Goal: Task Accomplishment & Management: Use online tool/utility

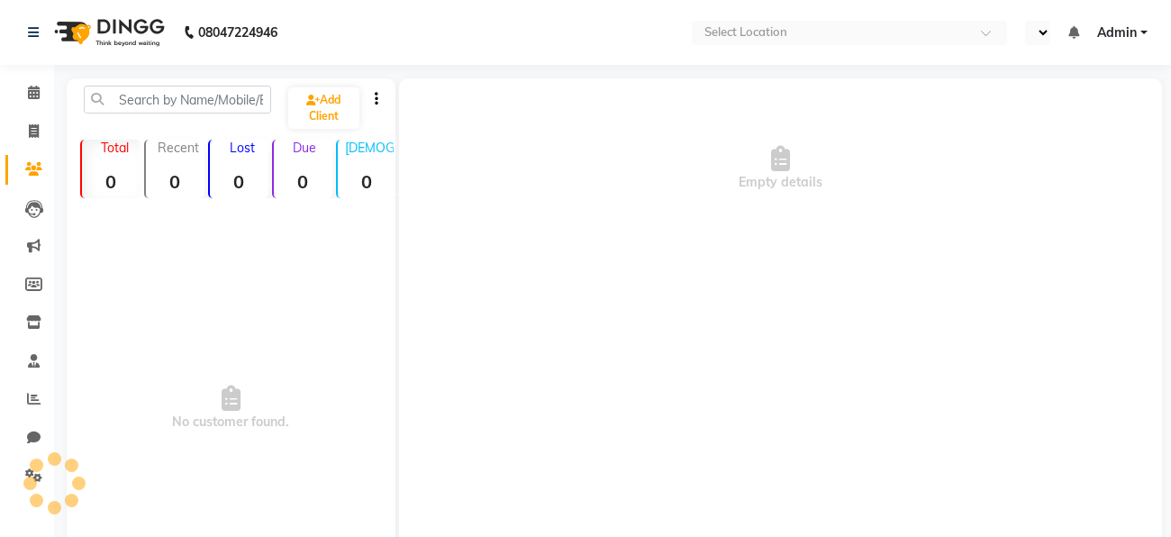
select select "en"
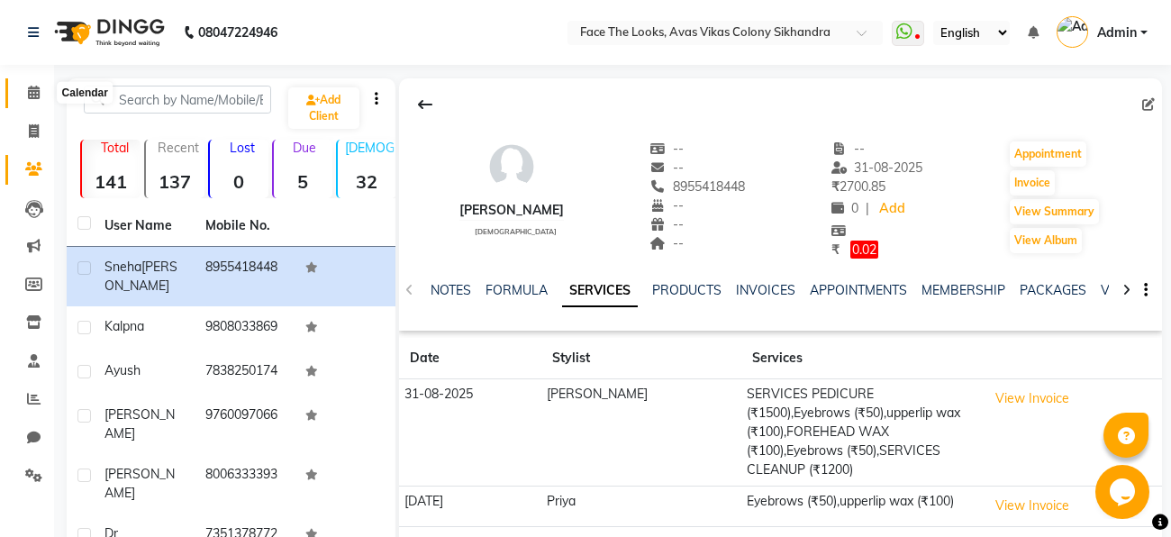
click at [36, 86] on icon at bounding box center [34, 93] width 12 height 14
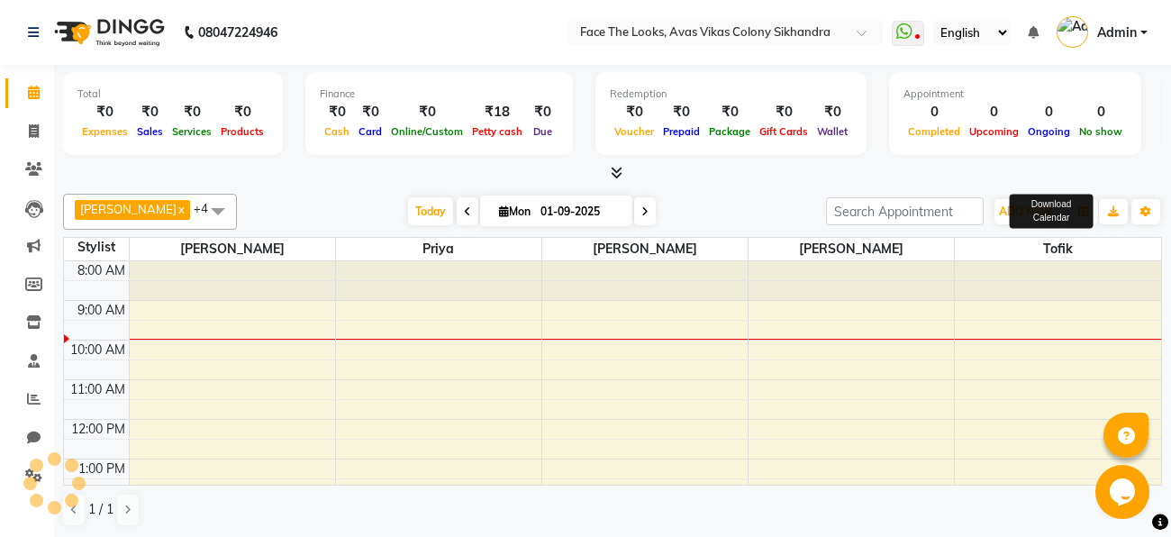
click at [1086, 212] on div "Download Calendar" at bounding box center [1051, 212] width 83 height 34
click at [1073, 214] on button "button" at bounding box center [1083, 211] width 29 height 25
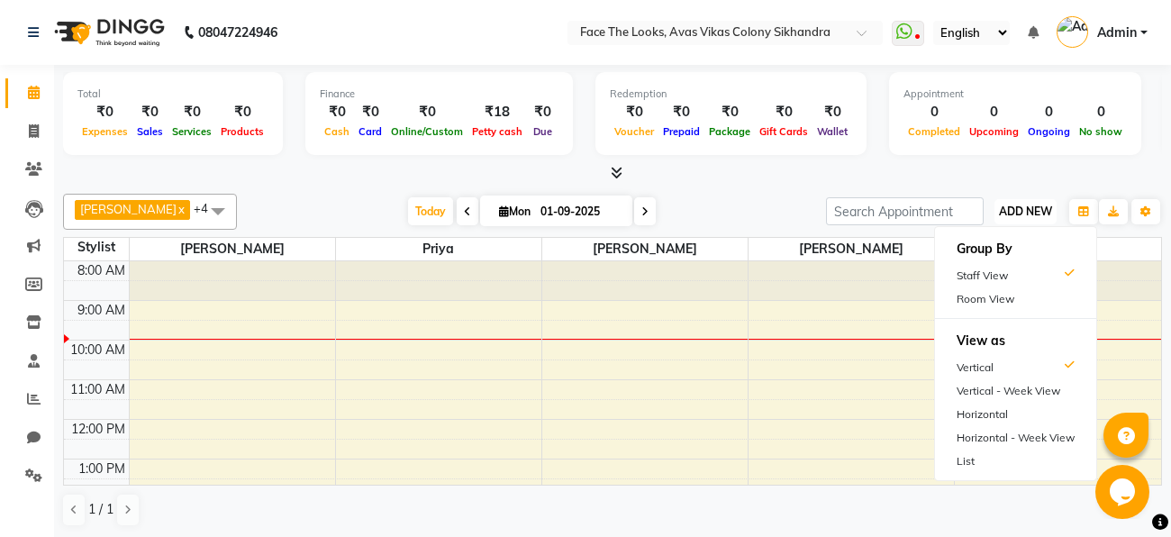
click at [1046, 210] on span "ADD NEW" at bounding box center [1025, 211] width 53 height 14
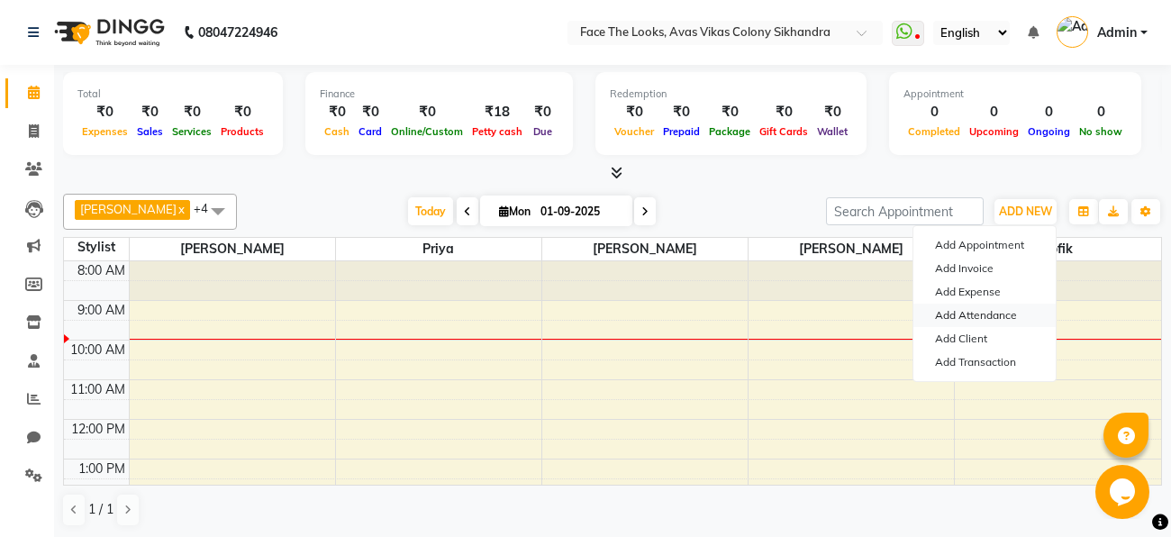
click at [979, 311] on link "Add Attendance" at bounding box center [984, 315] width 142 height 23
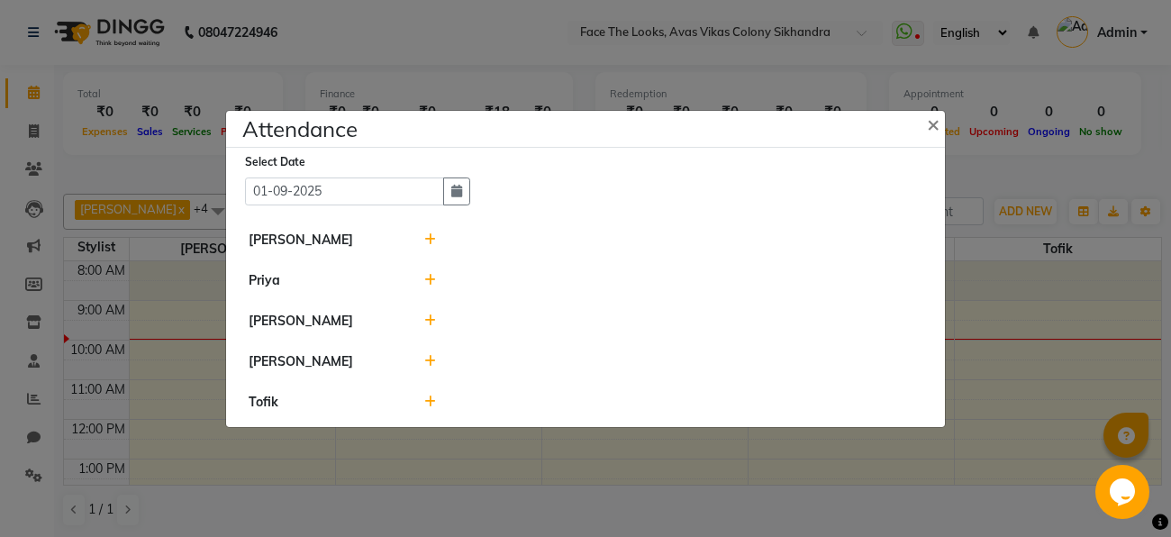
click at [431, 314] on icon at bounding box center [430, 320] width 12 height 13
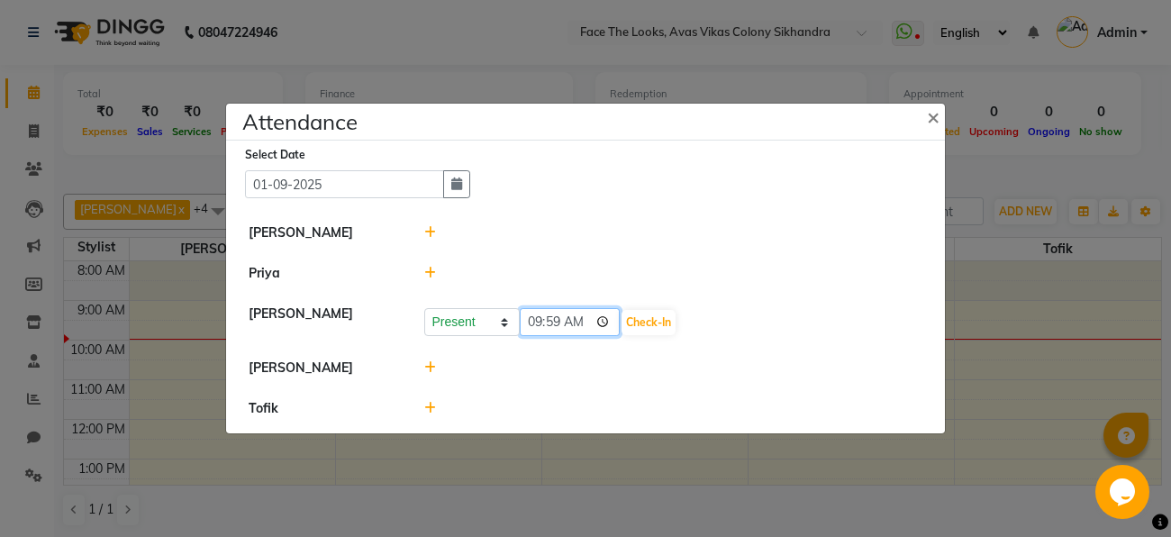
click at [575, 324] on input "09:59" at bounding box center [570, 322] width 101 height 28
click at [630, 315] on button "Check-In" at bounding box center [648, 322] width 54 height 25
type input "09:45"
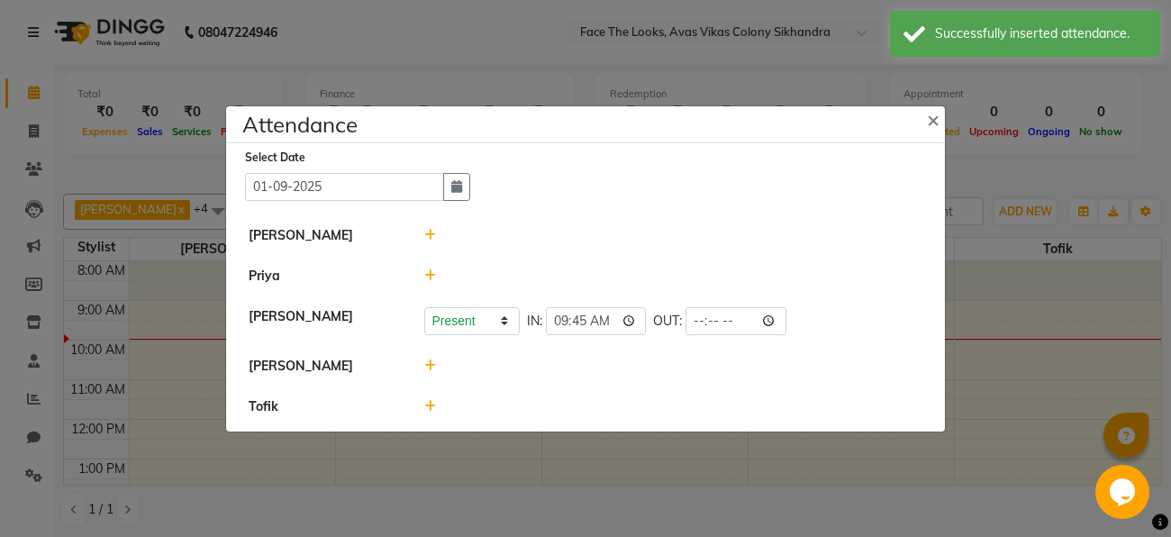
click at [693, 181] on div "Select Date [DATE]" at bounding box center [592, 174] width 695 height 53
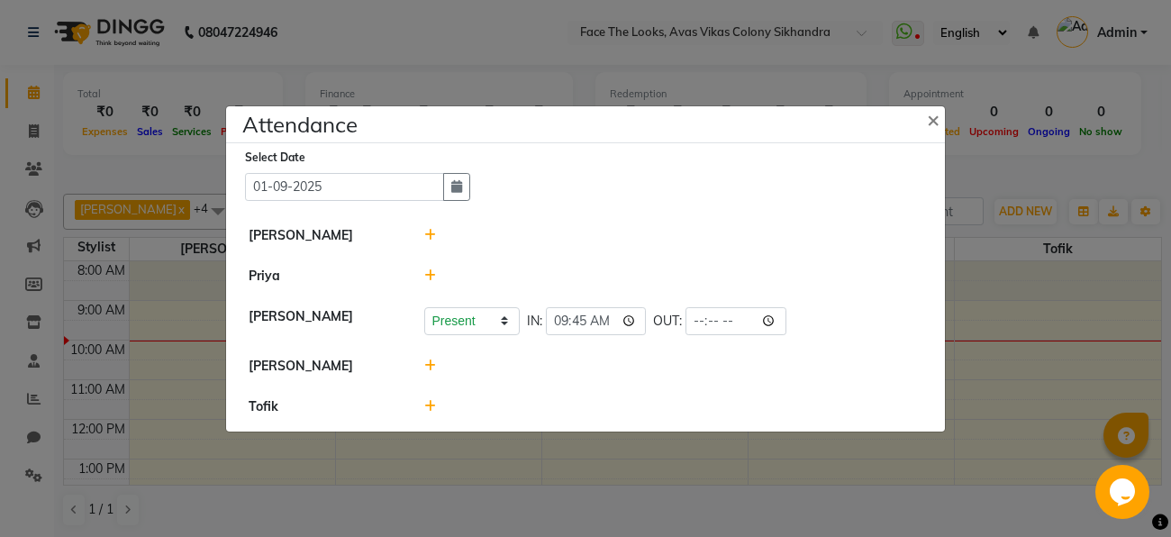
click at [430, 369] on icon at bounding box center [430, 365] width 12 height 13
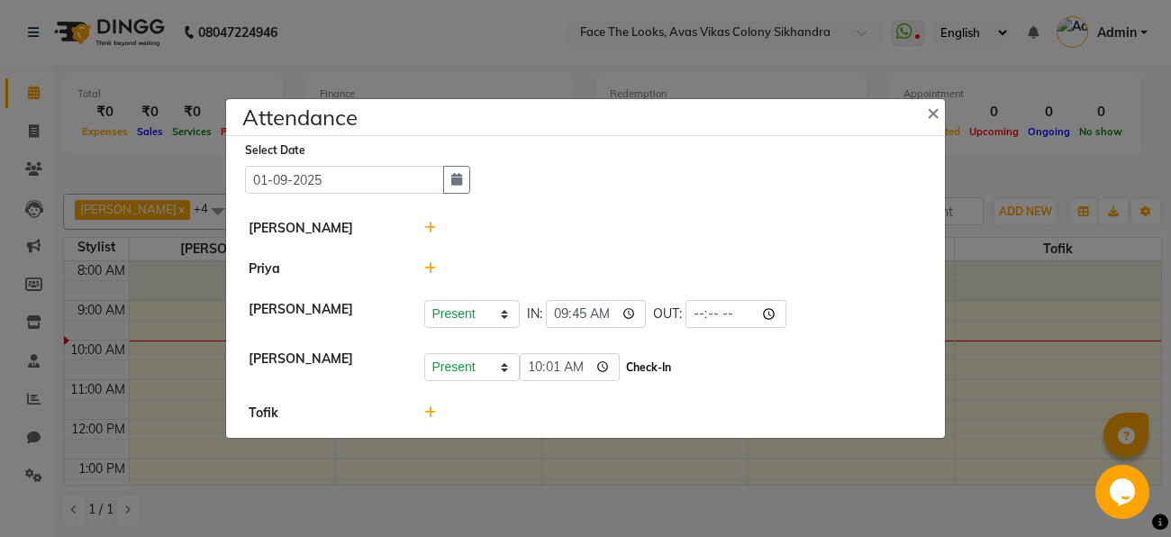
click at [645, 364] on button "Check-In" at bounding box center [648, 367] width 54 height 25
